Goal: Check status: Check status

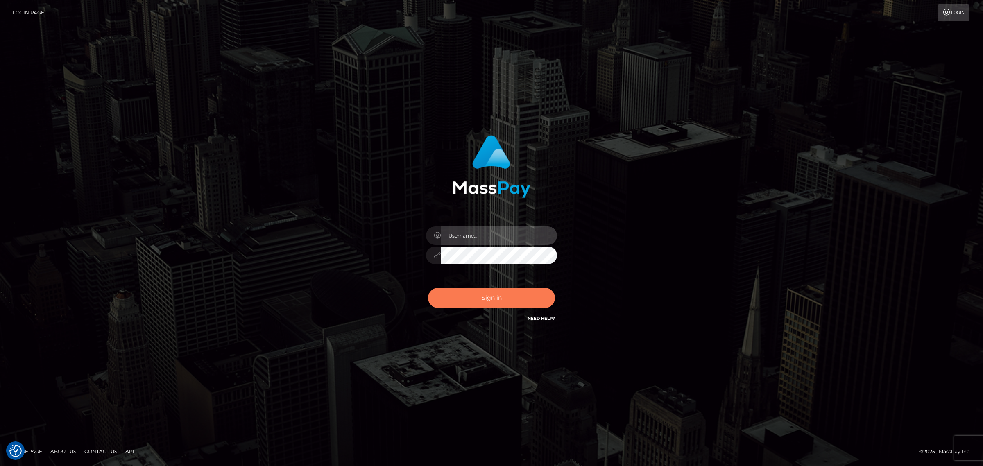
type input "Angelo.Xcite"
click at [499, 304] on button "Sign in" at bounding box center [491, 298] width 127 height 20
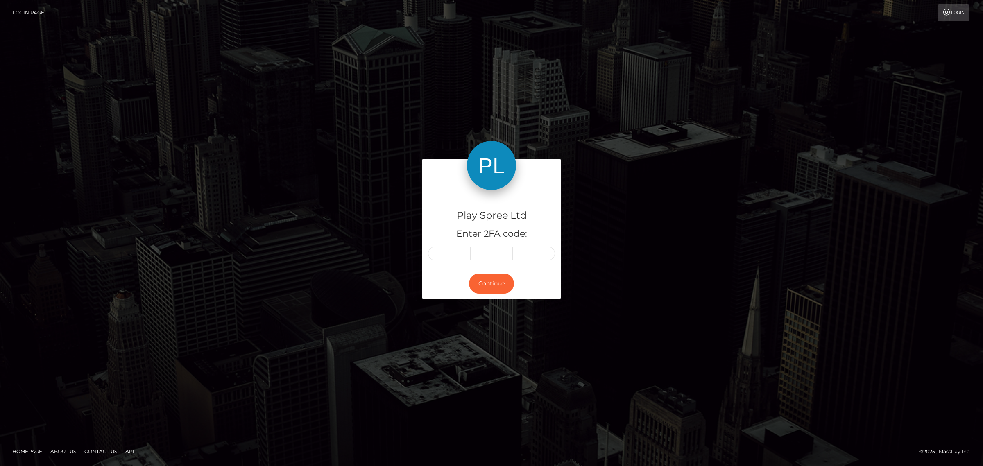
click at [441, 255] on input "text" at bounding box center [438, 254] width 21 height 14
type input "0"
type input "5"
type input "8"
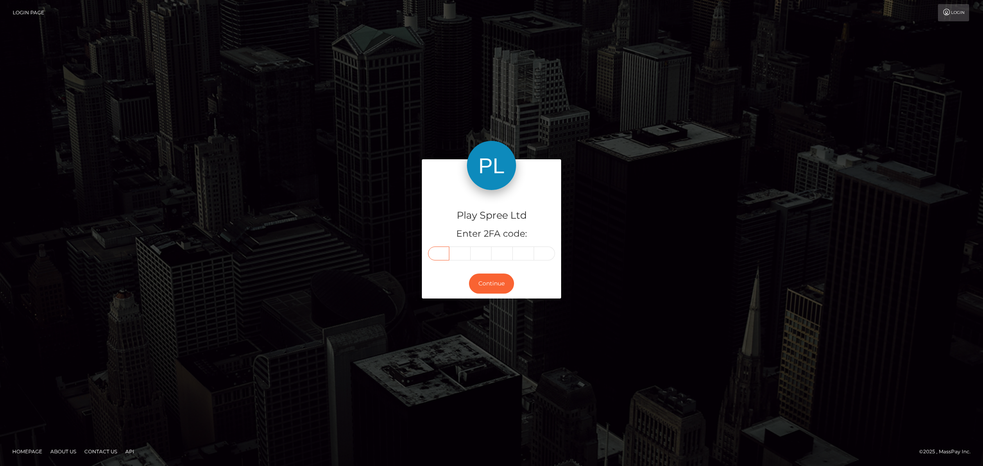
type input "0"
type input "8"
type input "5"
type input "7"
type input "6"
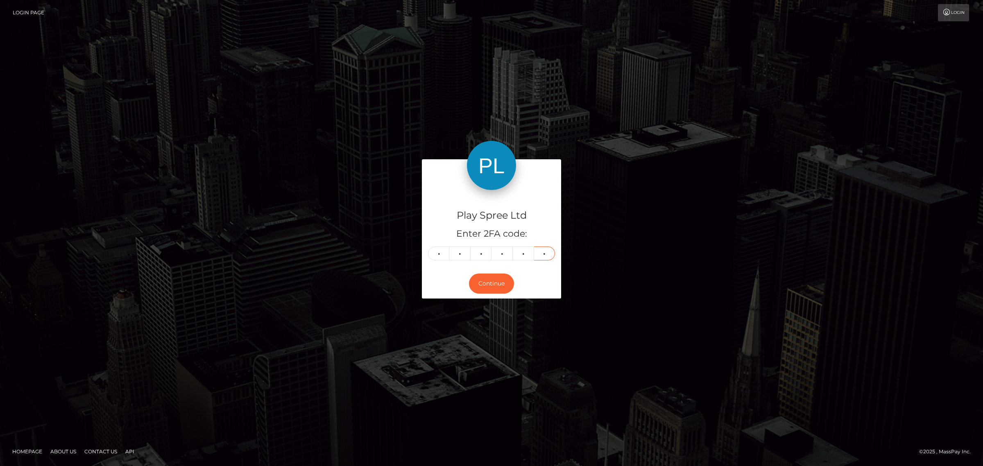
type input "2"
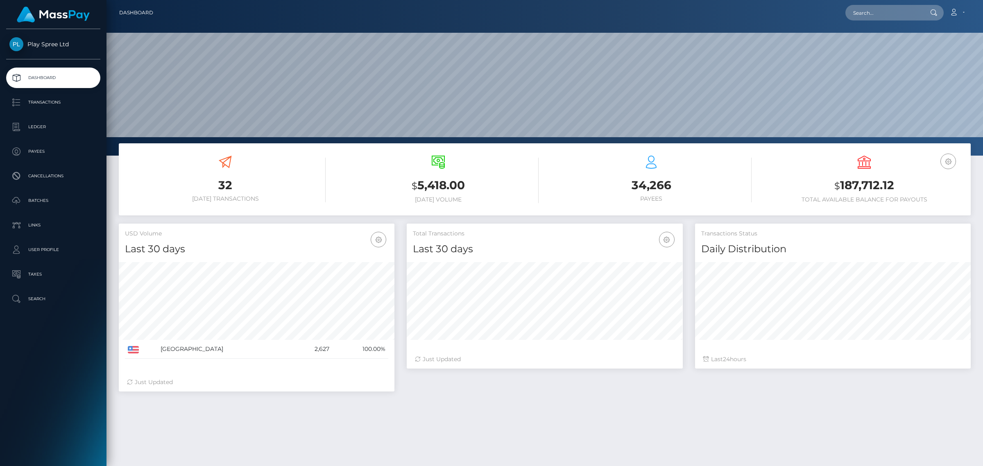
scroll to position [145, 275]
click at [883, 14] on input "text" at bounding box center [884, 13] width 77 height 16
paste input "8d0f1010-9ae9-4475-9192-ce2dd6bb487c"
type input "8d0f1010-9ae9-4475-9192-ce2dd6bb487c"
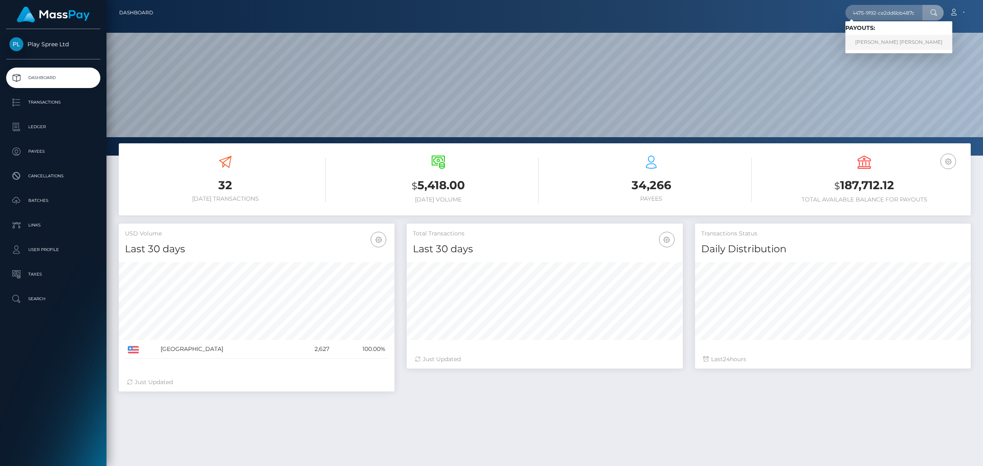
click at [887, 43] on link "SAMUEL ROBERT CHOUTEAU CORNWELL" at bounding box center [899, 42] width 107 height 15
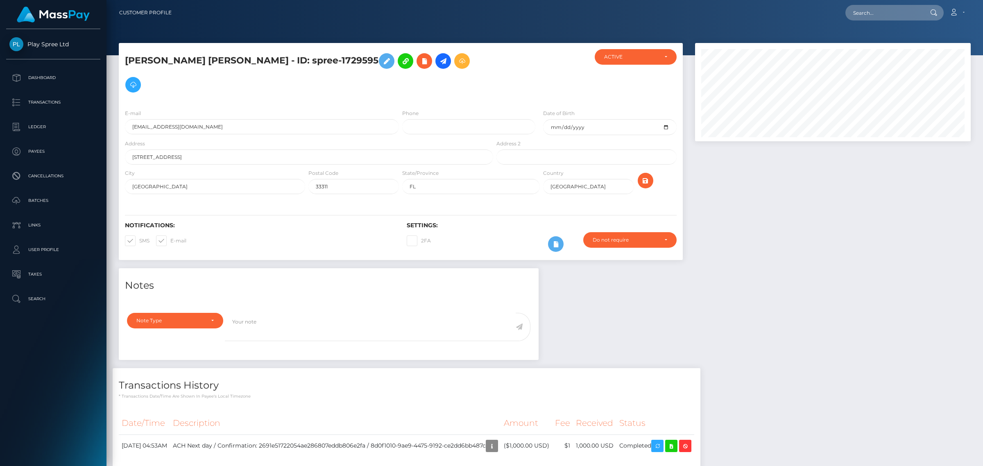
scroll to position [409673, 409495]
click at [501, 448] on td "ACH Next day / Confirmation: 2691e51722054ae286807eddb806e2fa / 8d0f1010-9ae9-4…" at bounding box center [335, 446] width 331 height 23
click at [497, 446] on icon "button" at bounding box center [492, 446] width 10 height 10
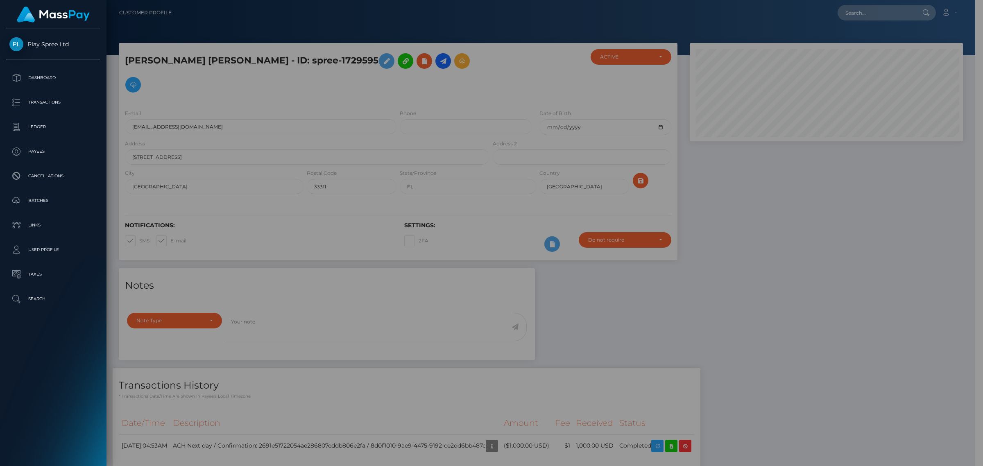
scroll to position [409673, 409497]
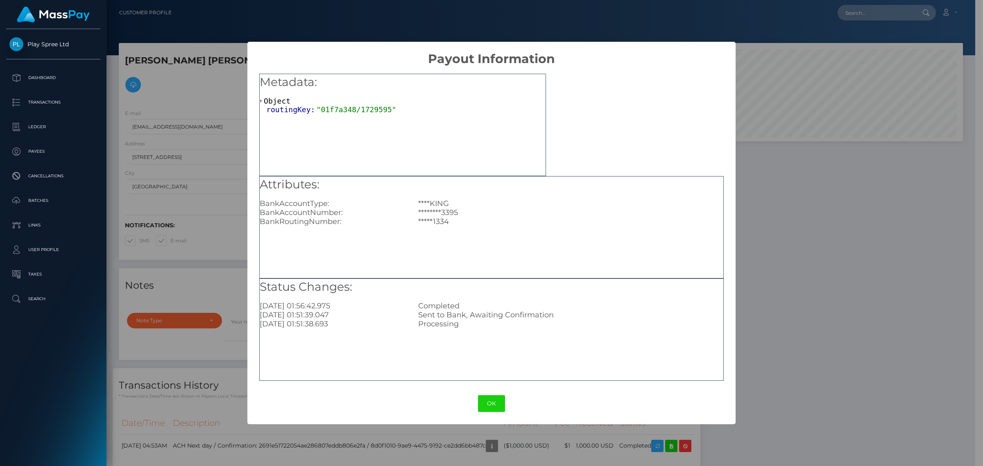
click at [837, 254] on div "× Payout Information Metadata: Object routingKey: "01f7a348/1729595" Attributes…" at bounding box center [491, 233] width 983 height 466
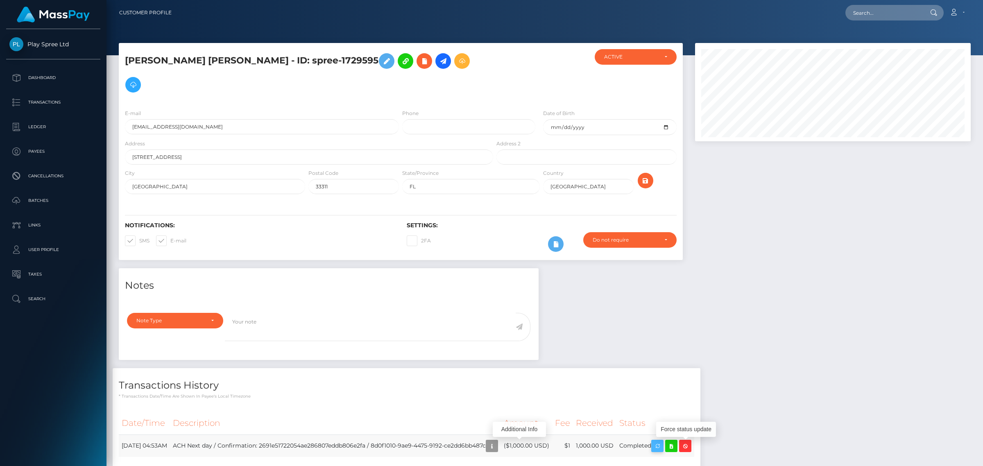
scroll to position [98, 275]
click at [663, 446] on icon "button" at bounding box center [658, 446] width 10 height 10
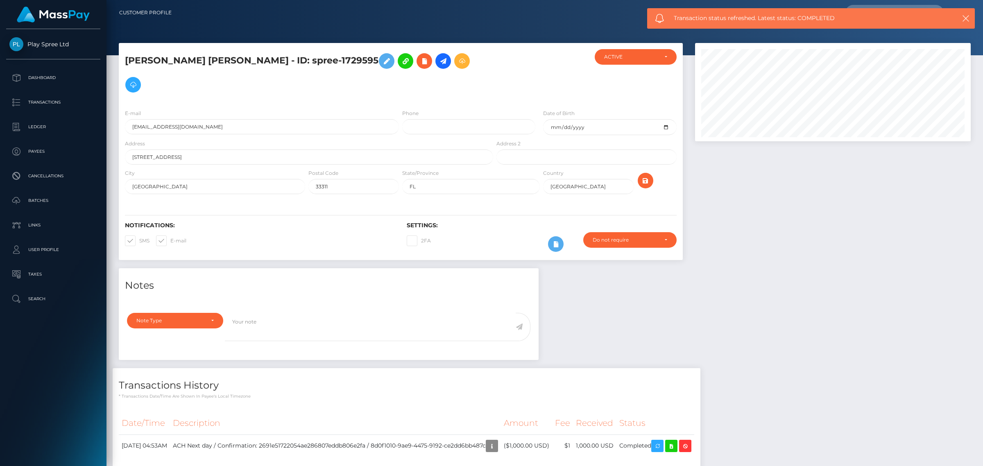
click at [810, 225] on div at bounding box center [833, 155] width 288 height 225
